Goal: Find specific page/section: Find specific page/section

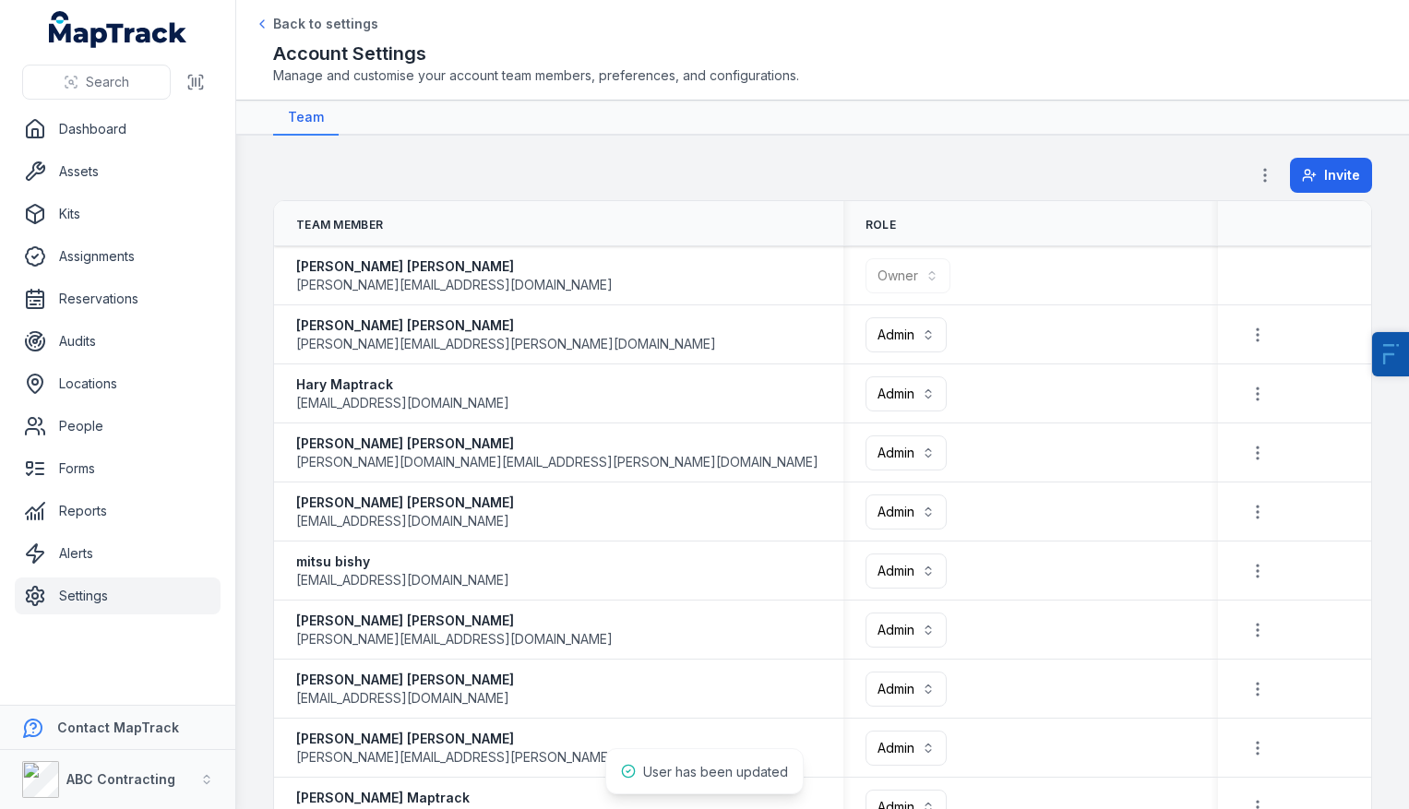
scroll to position [554, 0]
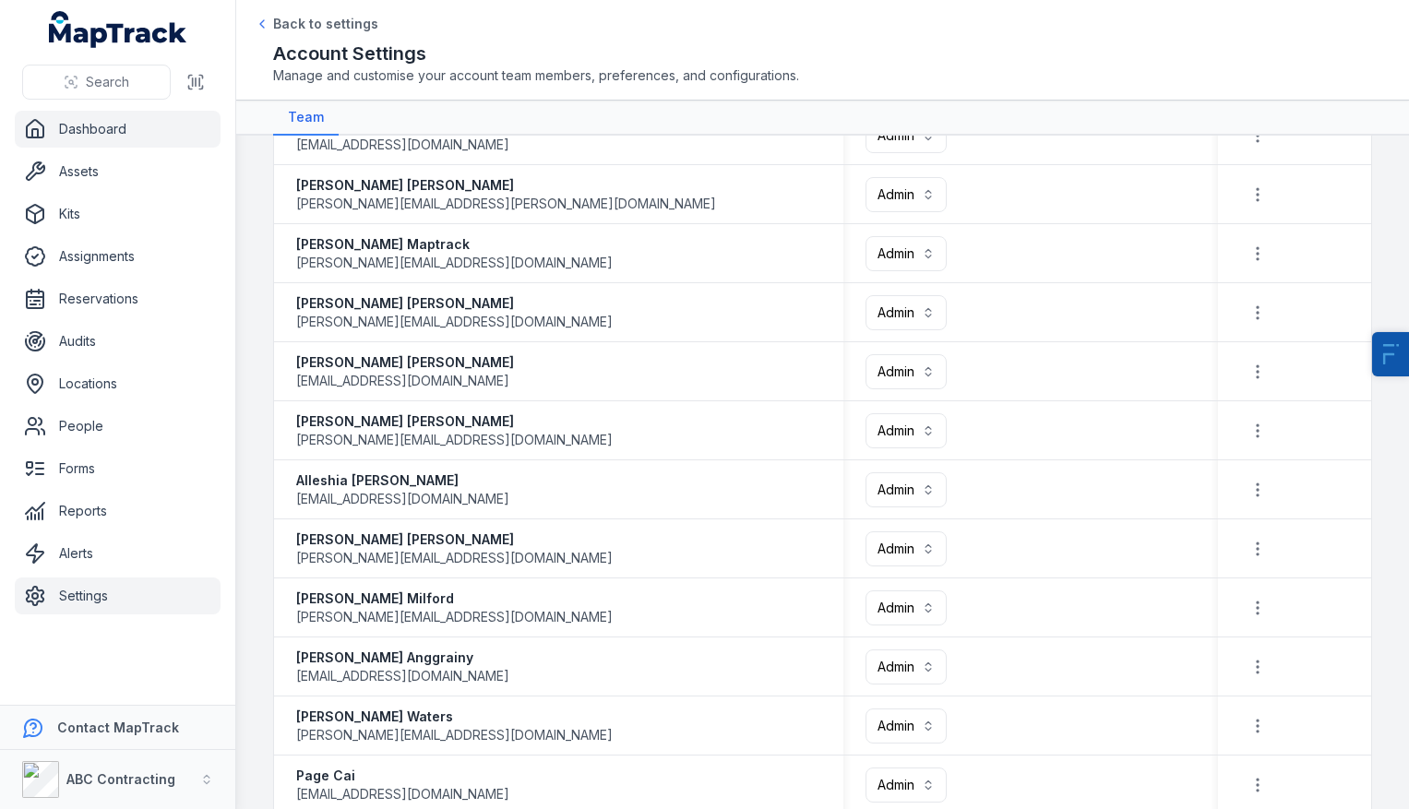
click at [129, 137] on link "Dashboard" at bounding box center [118, 129] width 206 height 37
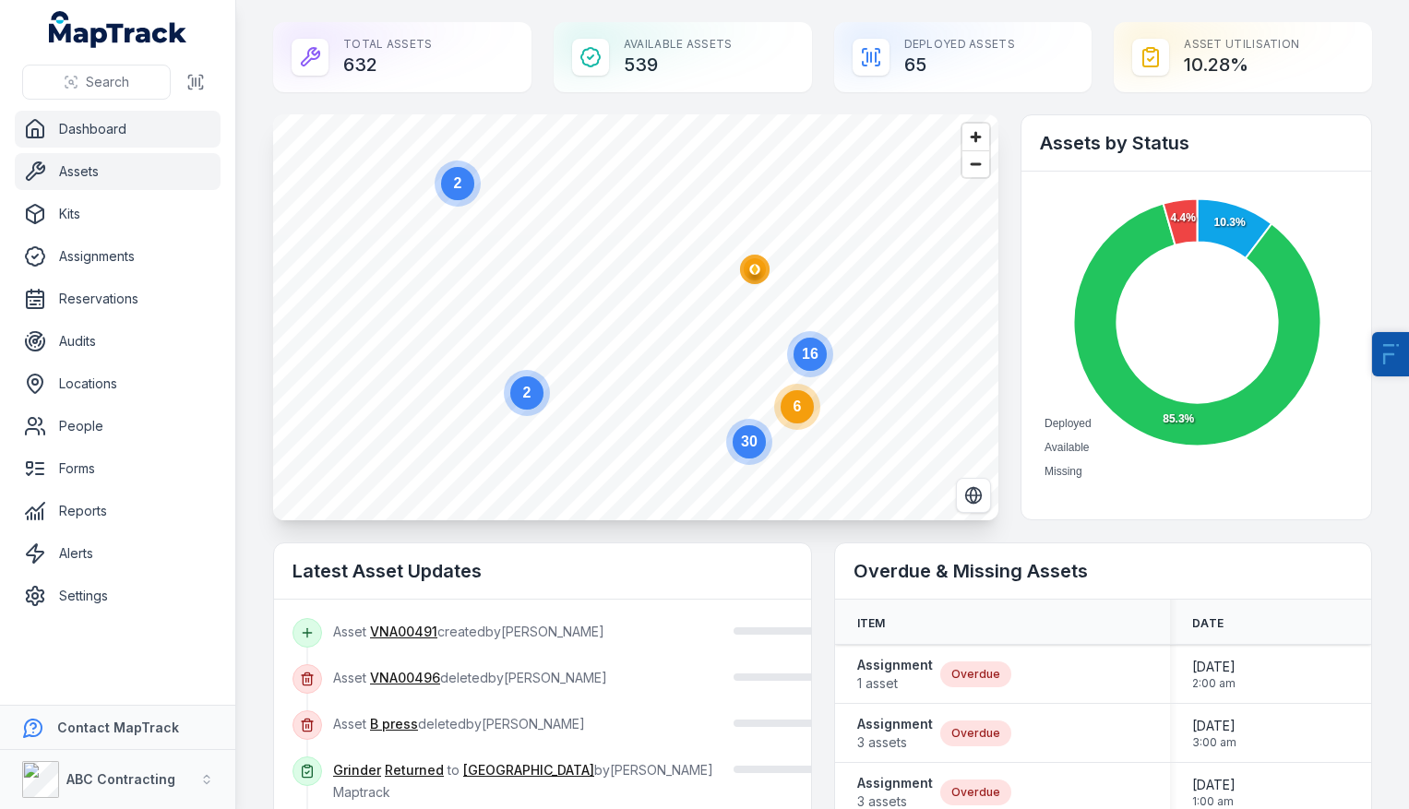
click at [145, 180] on link "Assets" at bounding box center [118, 171] width 206 height 37
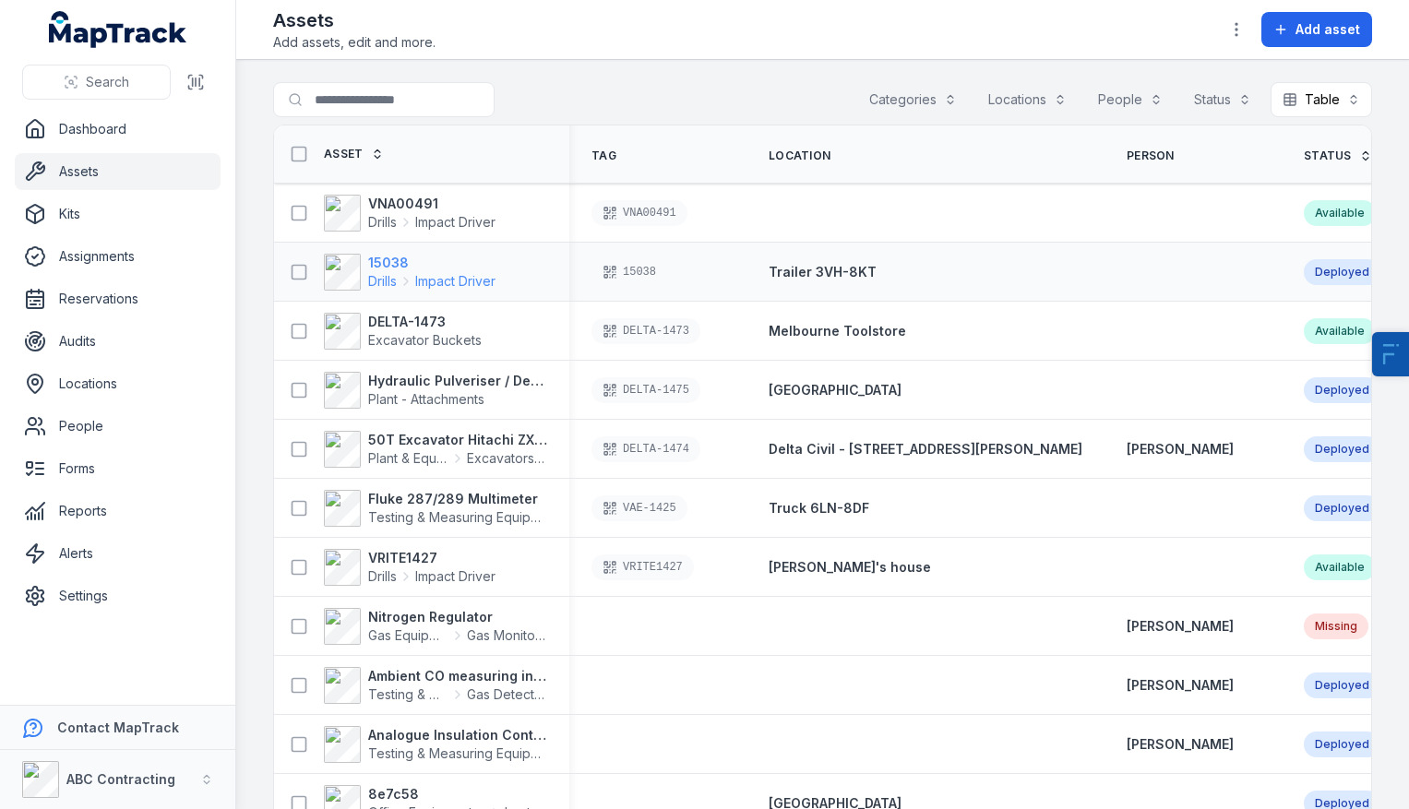
click at [389, 272] on span "Drills" at bounding box center [382, 281] width 29 height 18
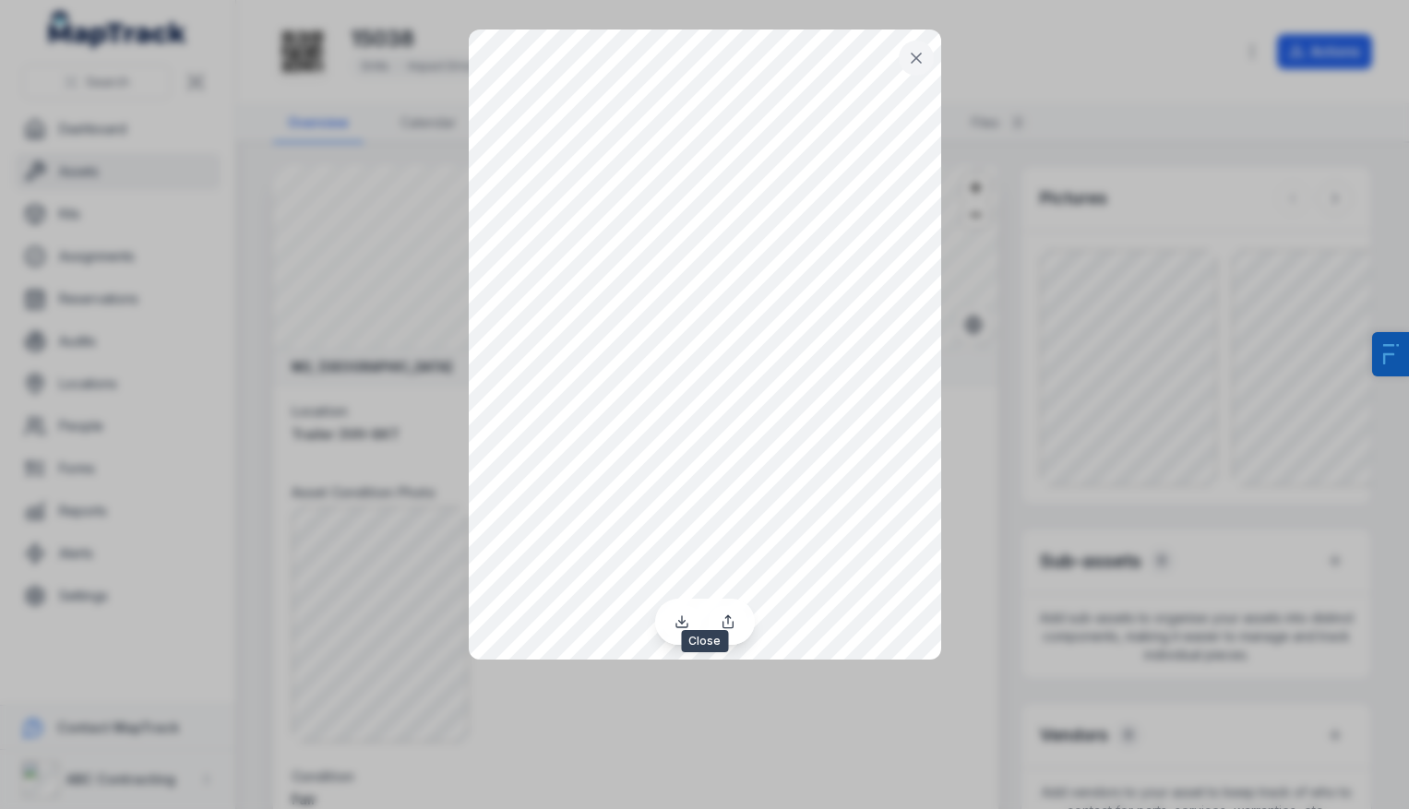
click at [924, 62] on button at bounding box center [916, 58] width 35 height 35
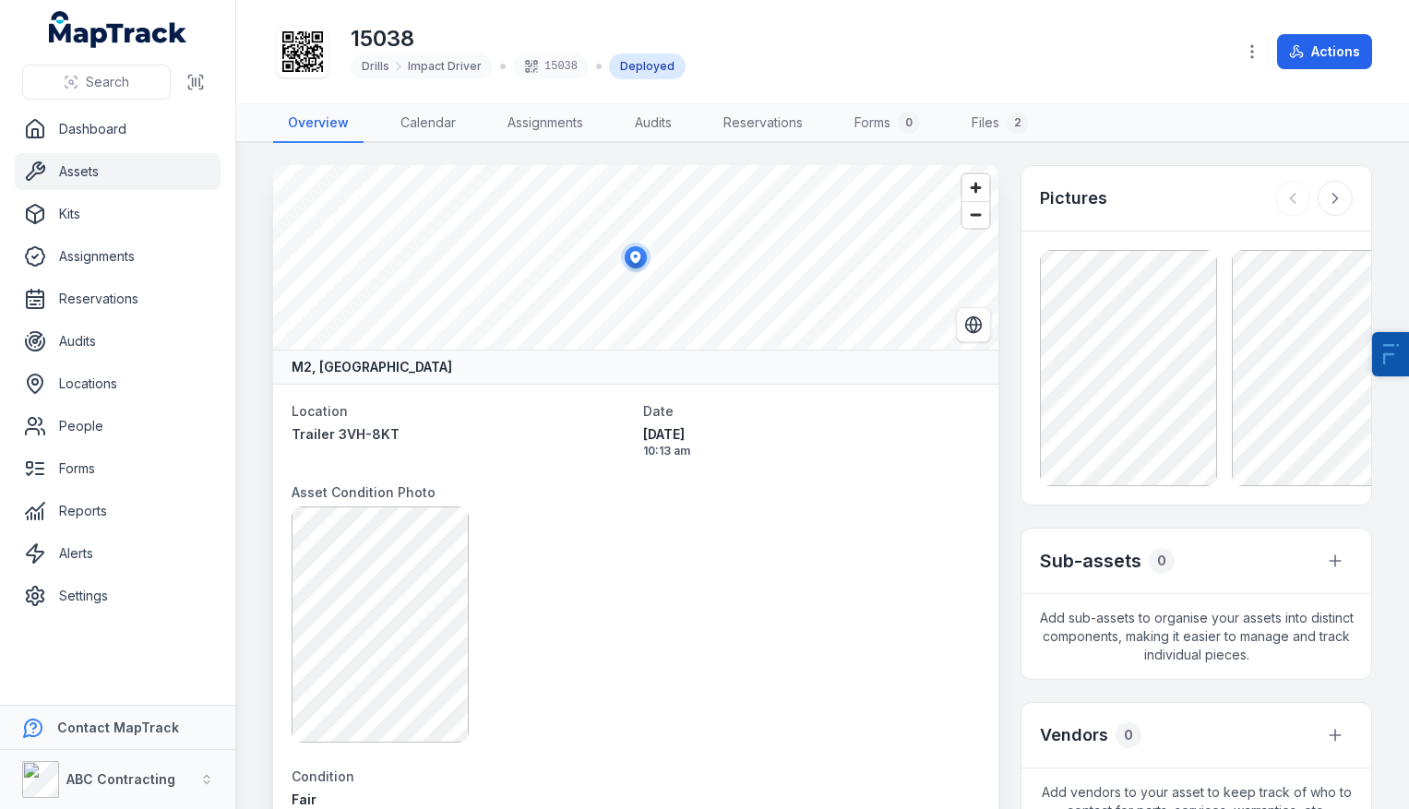
drag, startPoint x: 1155, startPoint y: 72, endPoint x: 1386, endPoint y: 147, distance: 242.4
click at [1167, 74] on div "15038 Drills Impact Driver 15038 Deployed" at bounding box center [746, 51] width 947 height 59
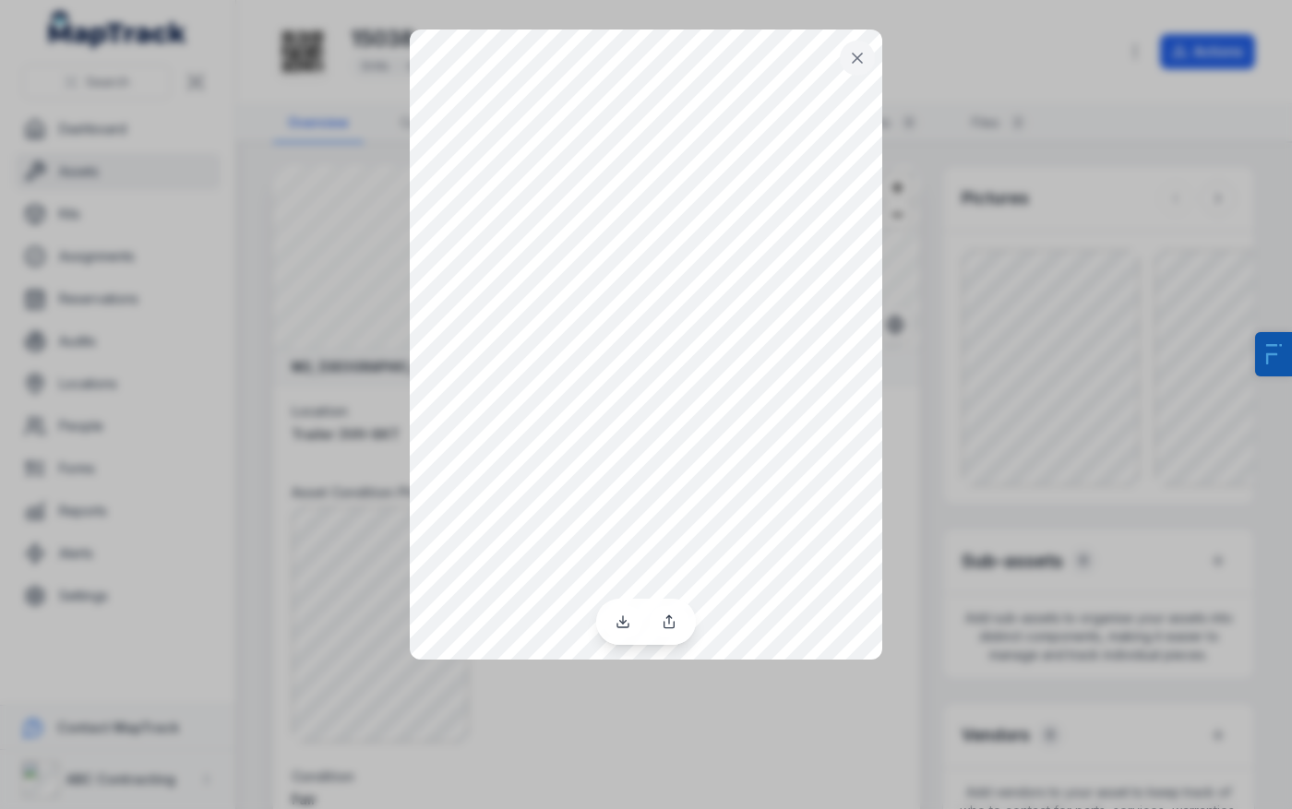
click at [1031, 197] on div at bounding box center [646, 404] width 1292 height 809
click at [844, 48] on button at bounding box center [857, 58] width 35 height 35
click at [625, 625] on icon at bounding box center [622, 621] width 15 height 15
click at [1185, 243] on div at bounding box center [646, 404] width 1292 height 809
click at [1053, 82] on div at bounding box center [646, 404] width 1292 height 809
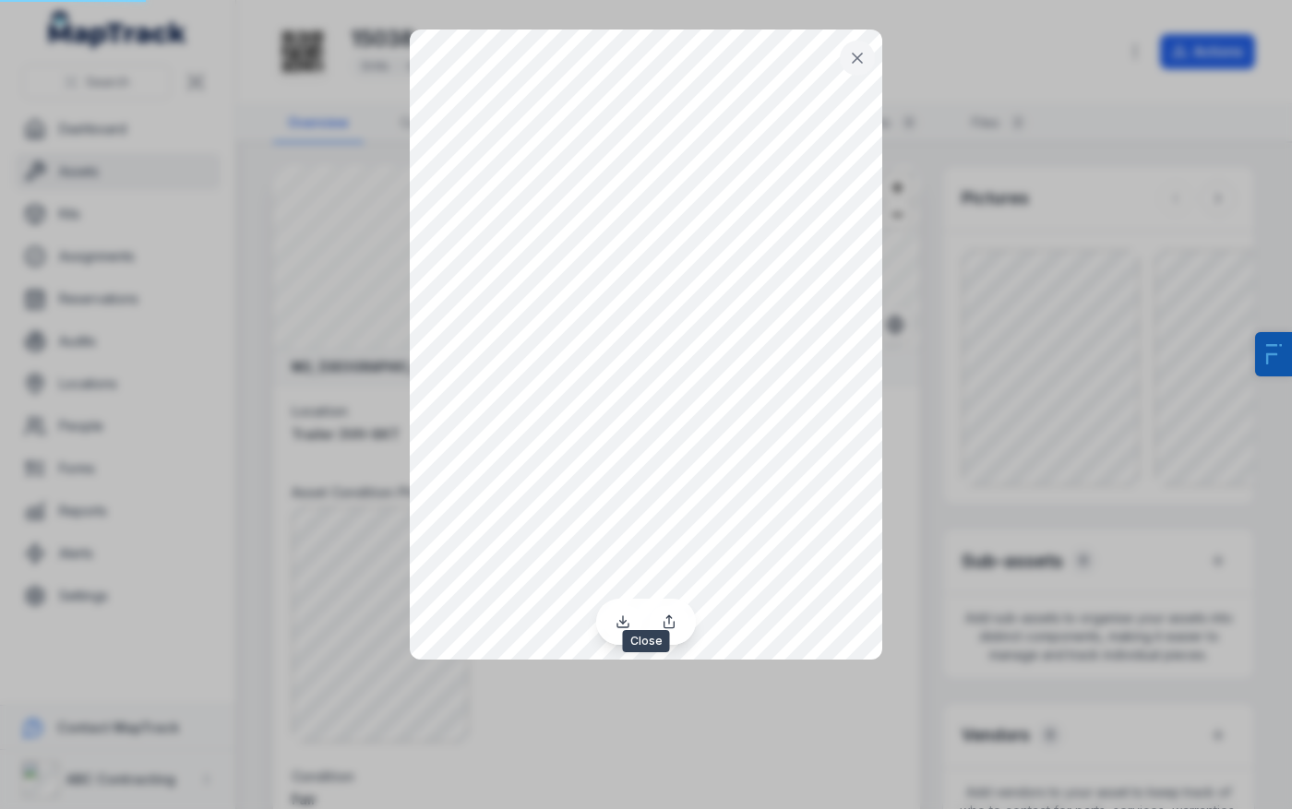
click at [846, 55] on button at bounding box center [857, 58] width 35 height 35
click at [613, 620] on link at bounding box center [622, 621] width 39 height 31
click at [1233, 94] on div at bounding box center [646, 404] width 1292 height 809
click at [840, 65] on button at bounding box center [857, 58] width 35 height 35
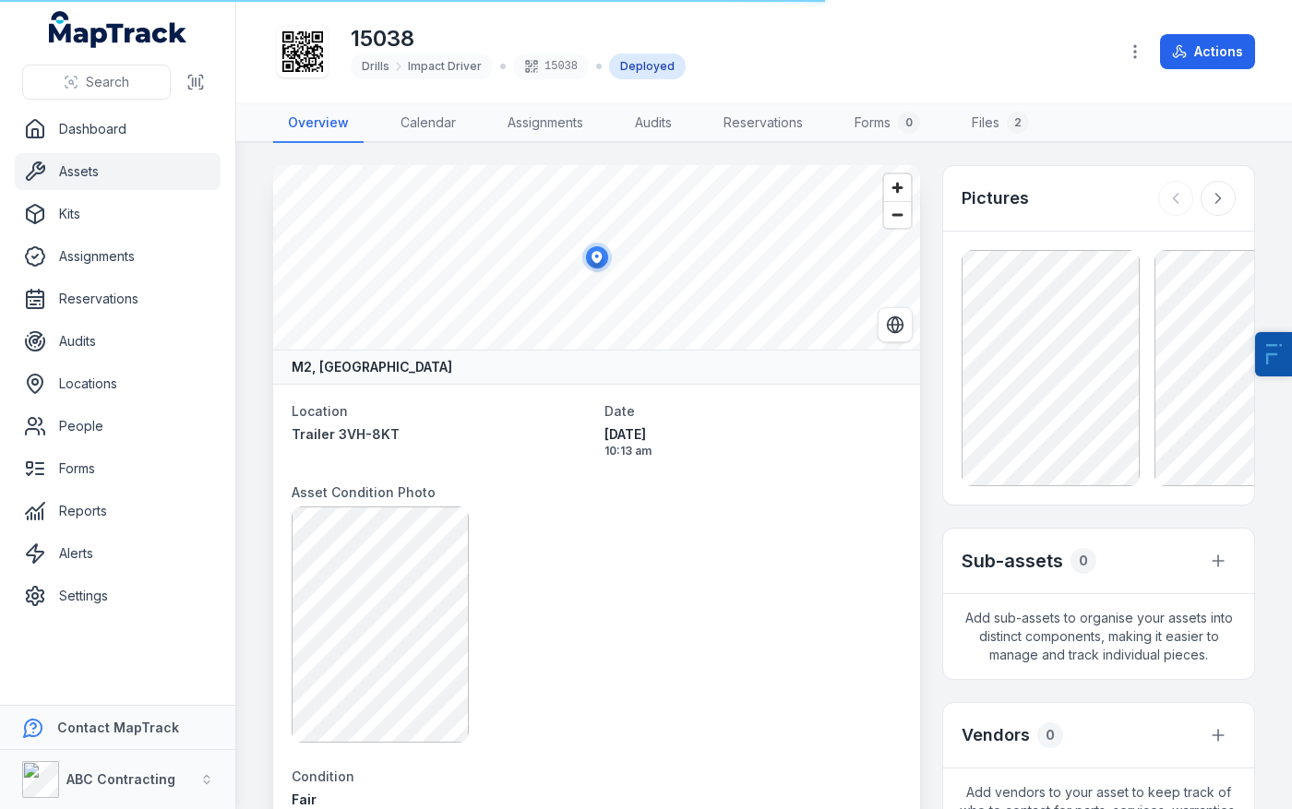
click at [89, 186] on link "Assets" at bounding box center [118, 171] width 206 height 37
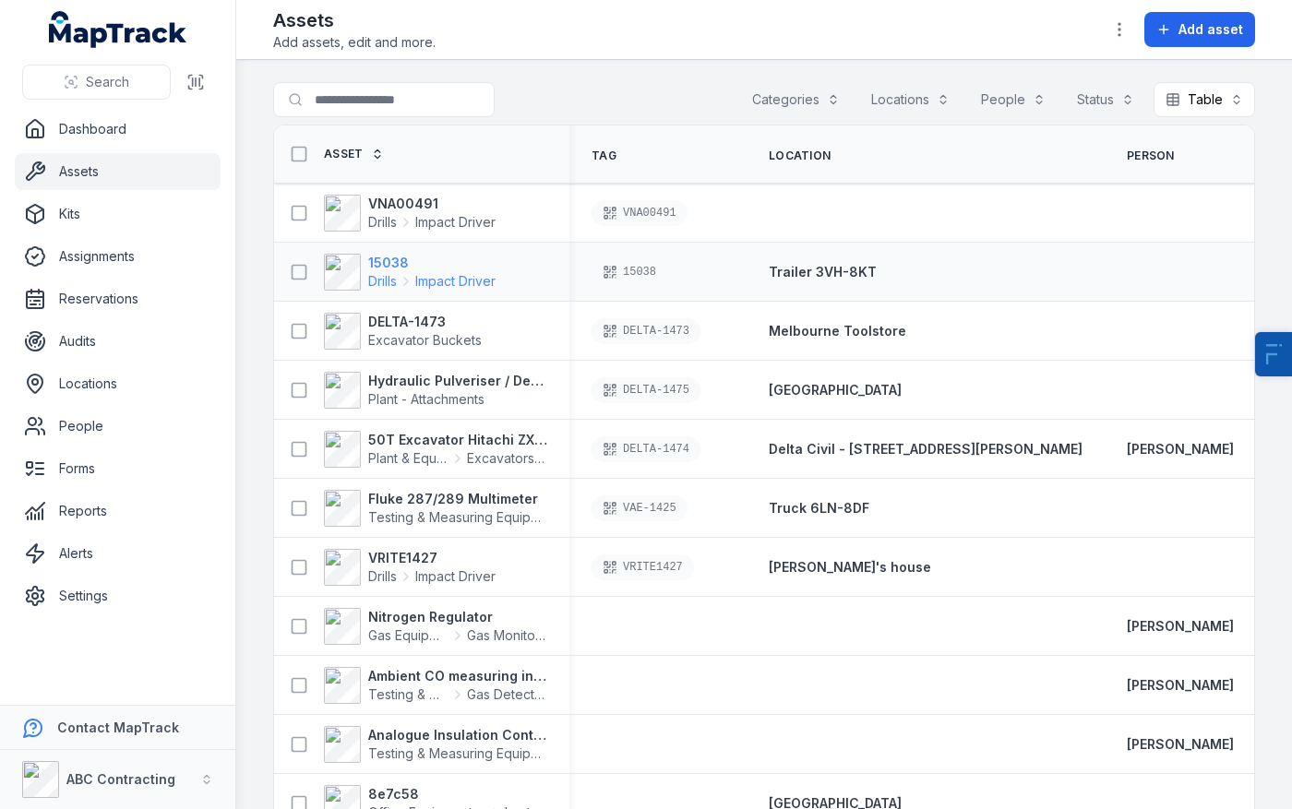
click at [436, 268] on strong "15038" at bounding box center [431, 263] width 127 height 18
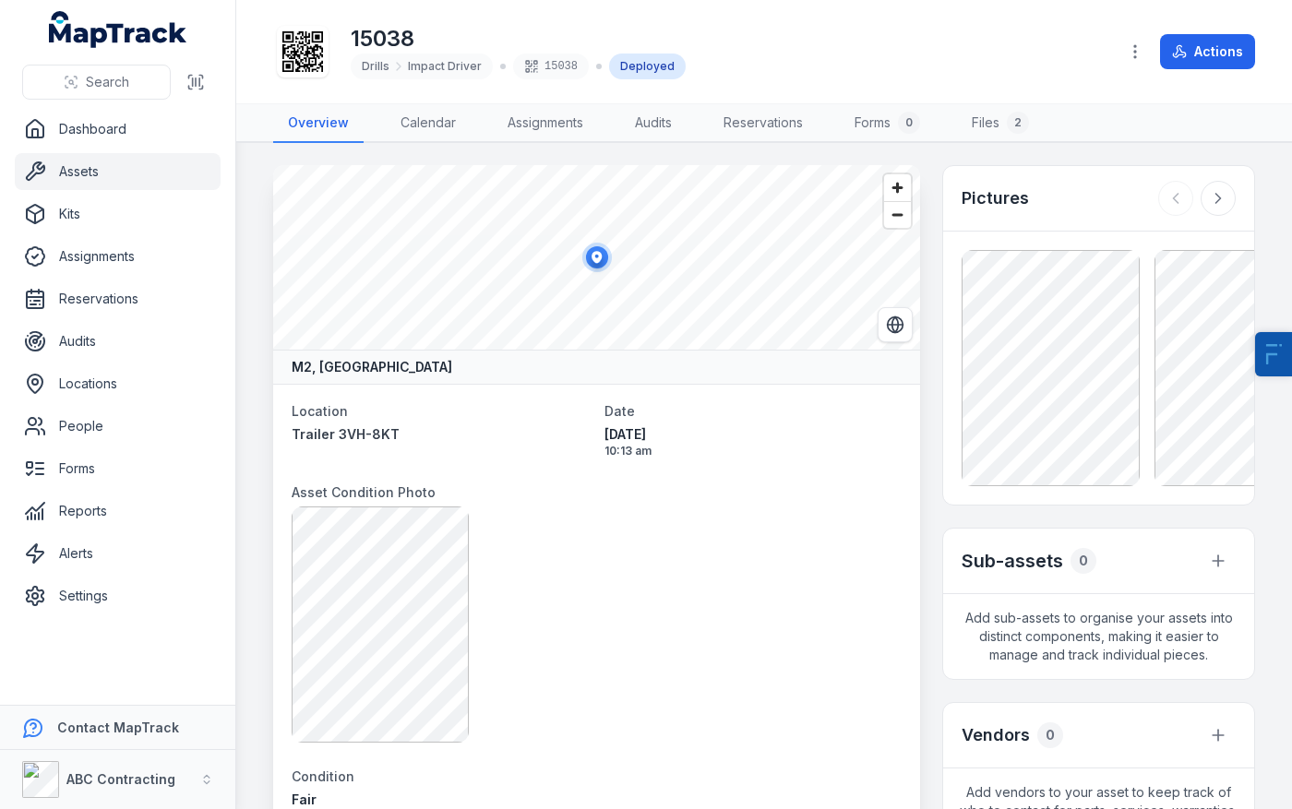
click at [161, 178] on link "Assets" at bounding box center [118, 171] width 206 height 37
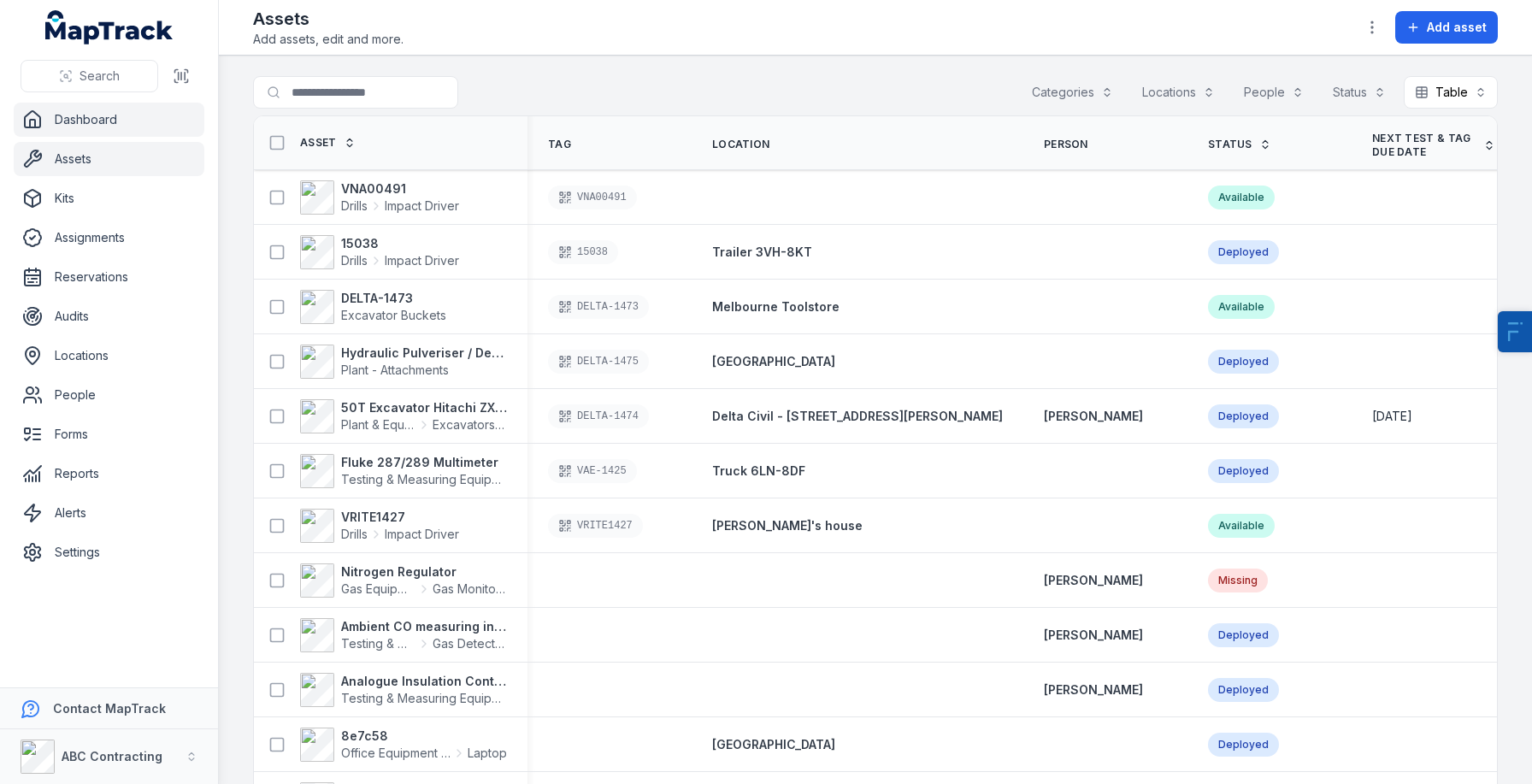
click at [73, 124] on link "Dashboard" at bounding box center [109, 120] width 191 height 34
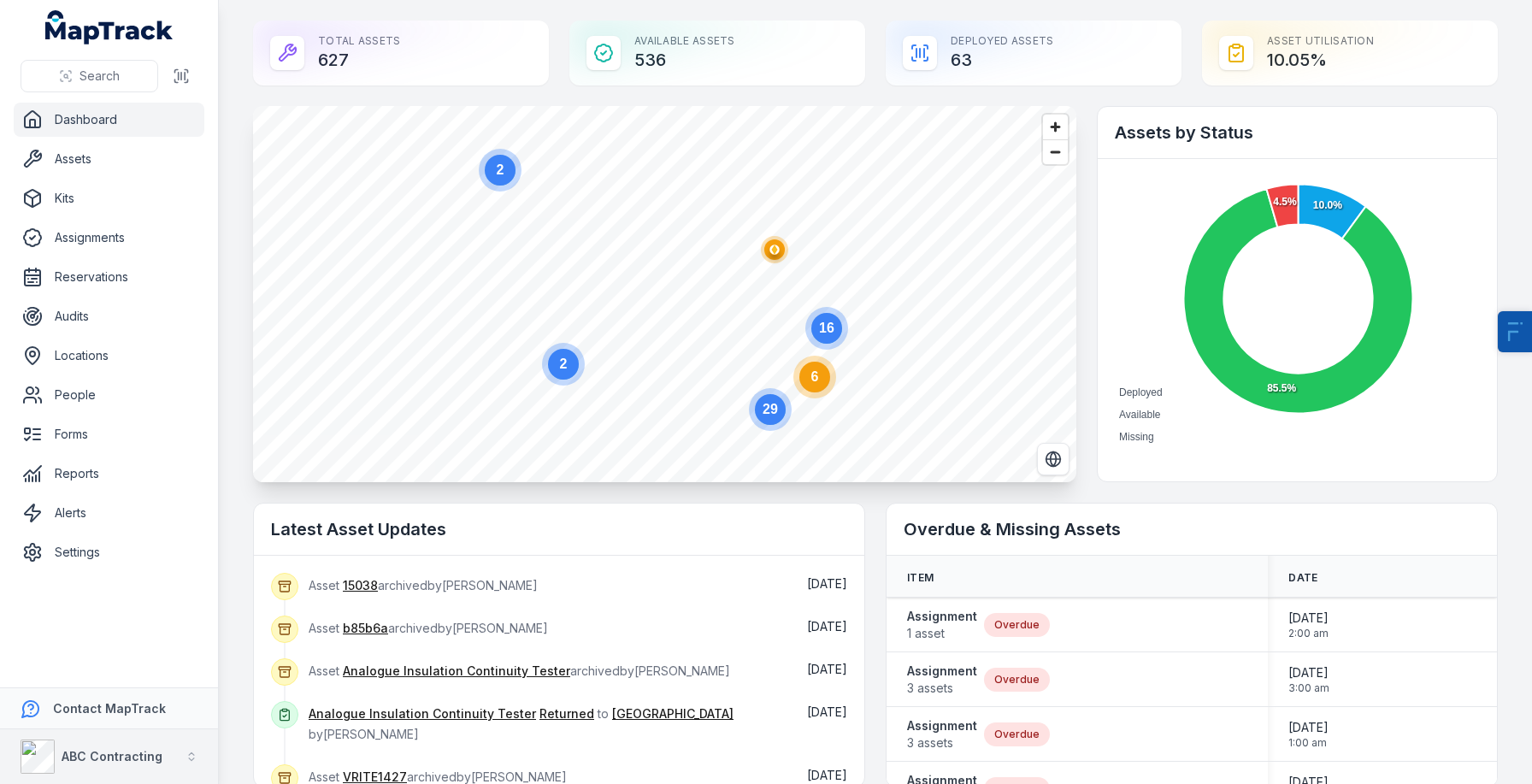
click at [142, 755] on strong "ABC Contracting" at bounding box center [111, 756] width 101 height 15
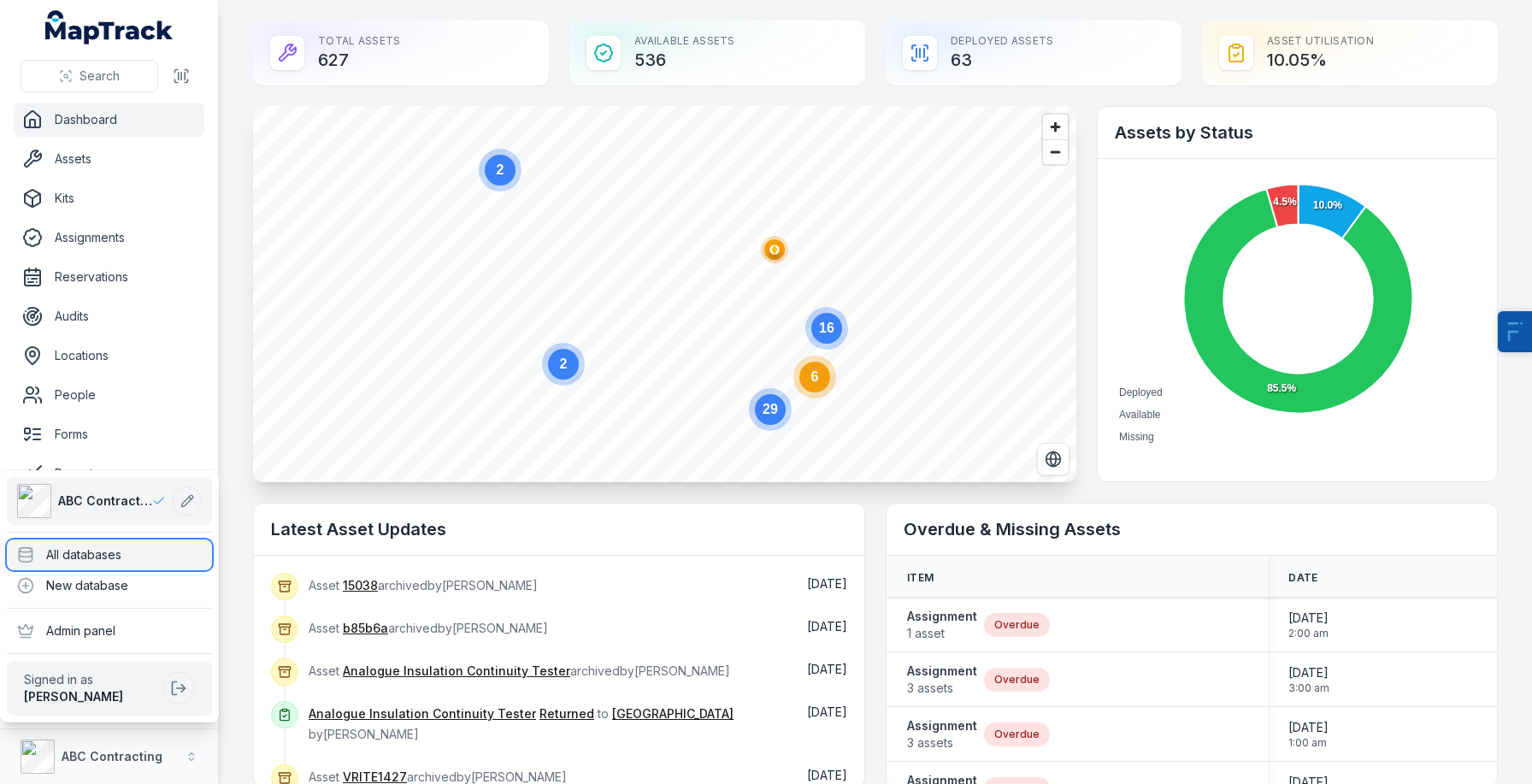
click at [127, 552] on div "All databases" at bounding box center [108, 554] width 205 height 31
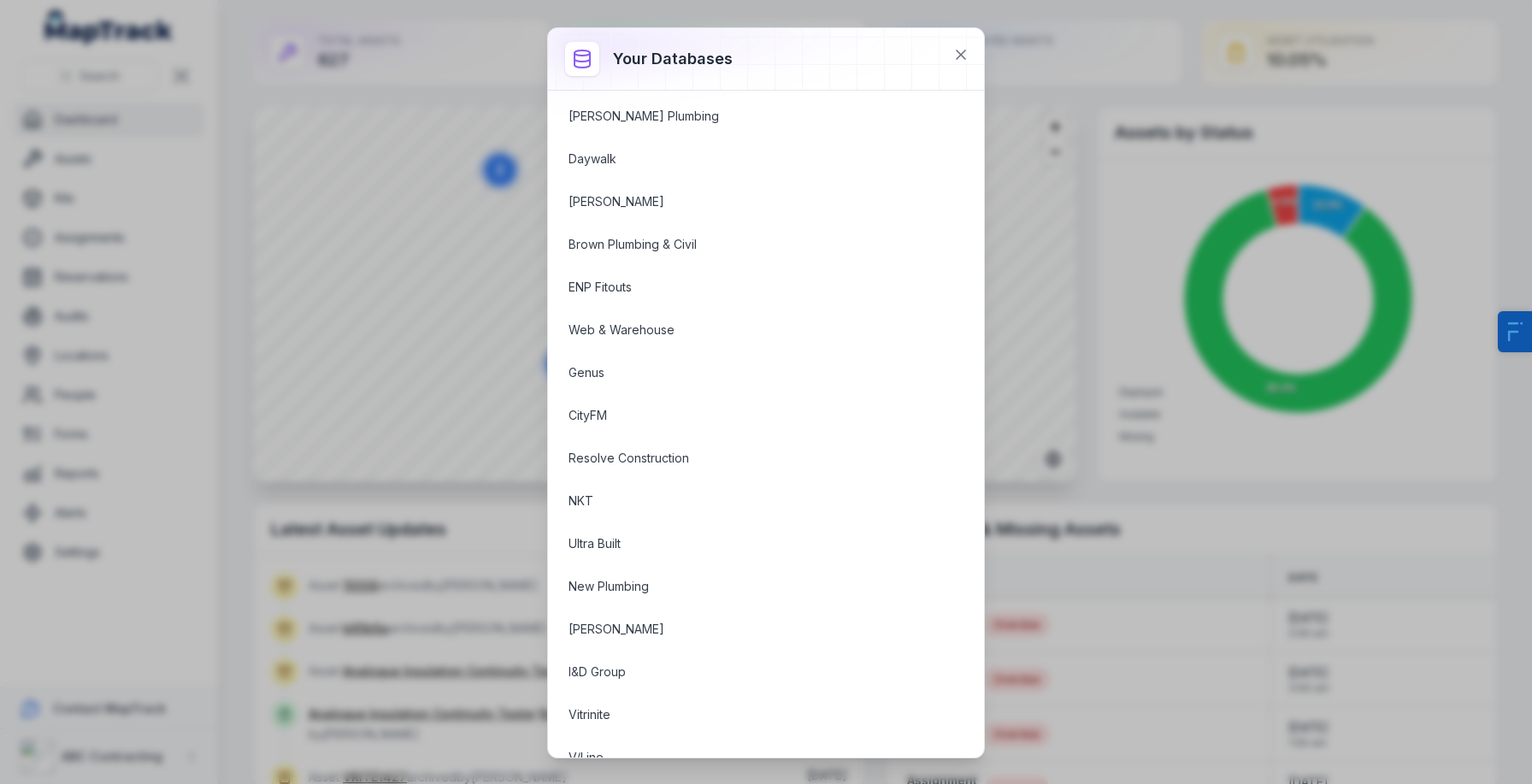
scroll to position [1327, 0]
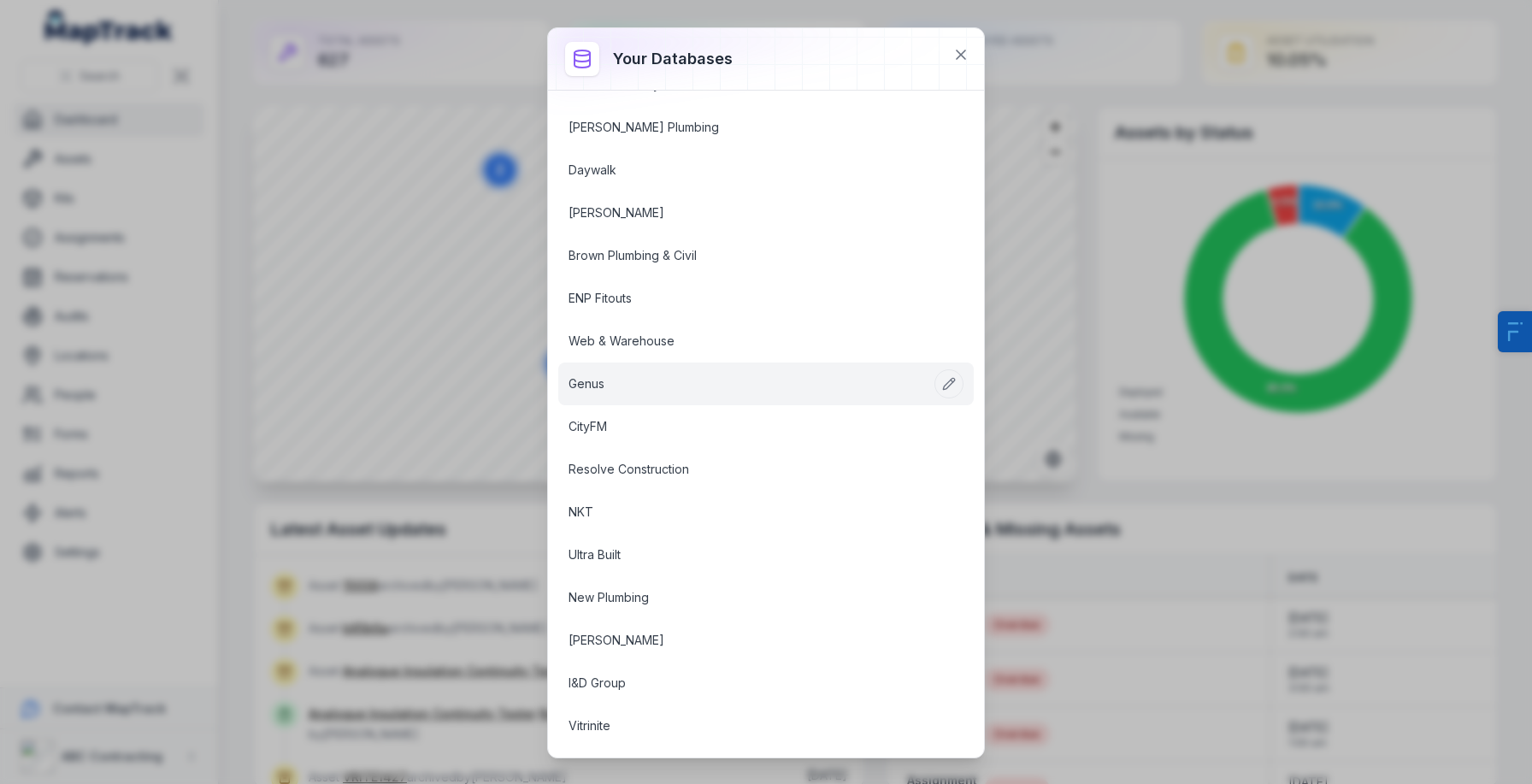
click at [590, 389] on link "Genus" at bounding box center [745, 384] width 354 height 17
